Goal: Navigation & Orientation: Find specific page/section

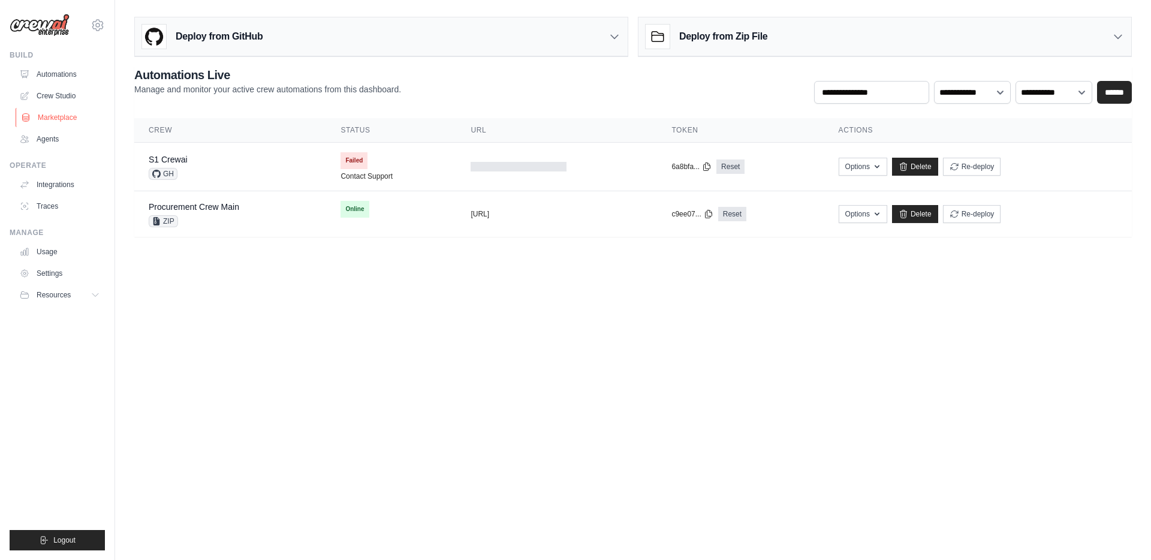
click at [64, 116] on link "Marketplace" at bounding box center [61, 117] width 91 height 19
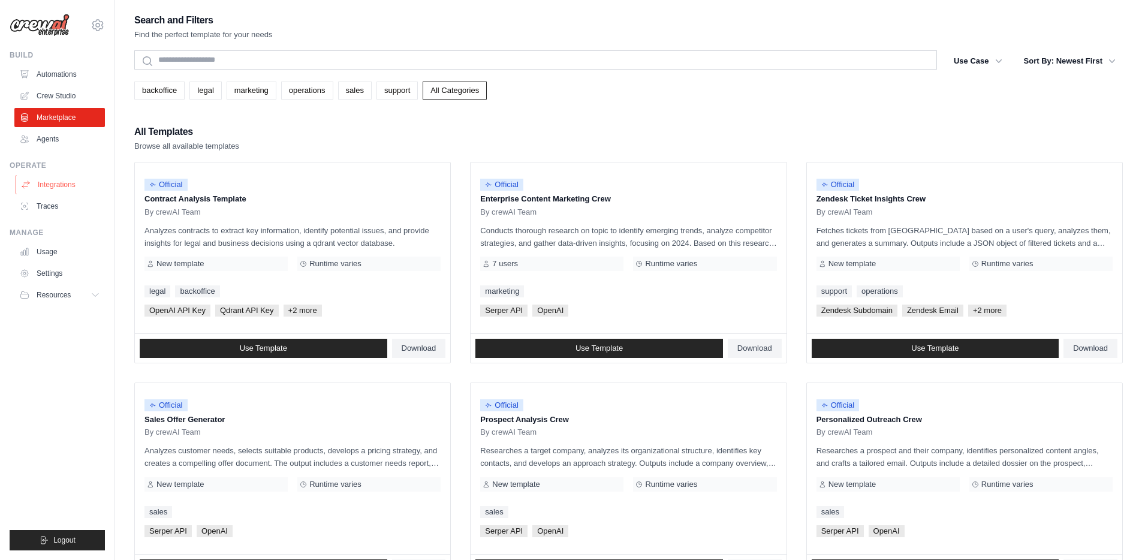
click at [56, 186] on link "Integrations" at bounding box center [61, 184] width 91 height 19
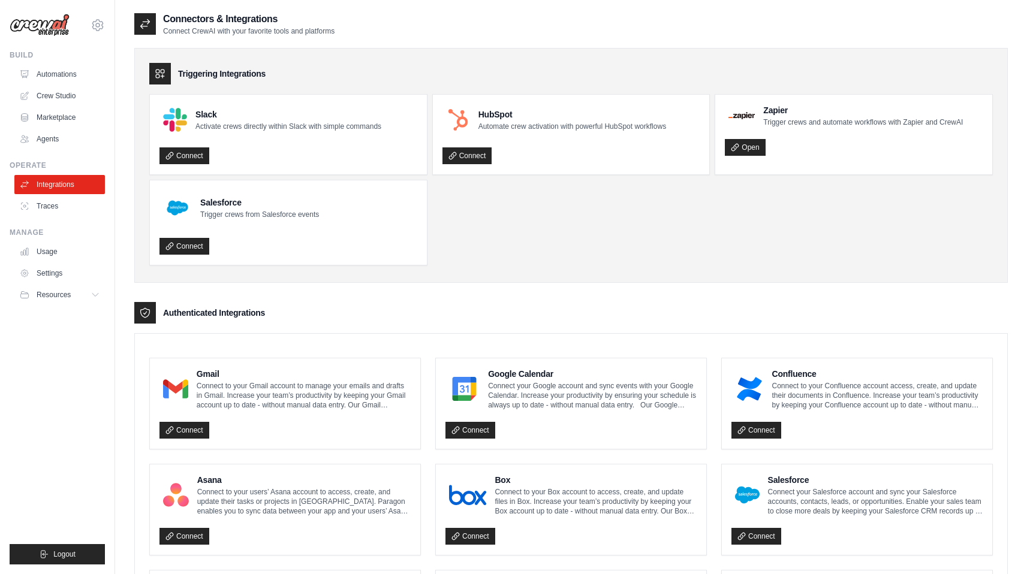
click at [613, 270] on div "Triggering Integrations Slack Activate crews directly within Slack with simple …" at bounding box center [570, 165] width 873 height 235
click at [666, 257] on ul "Slack Activate crews directly within Slack with simple commands Connect HubSpot…" at bounding box center [570, 179] width 843 height 171
